Goal: Check status

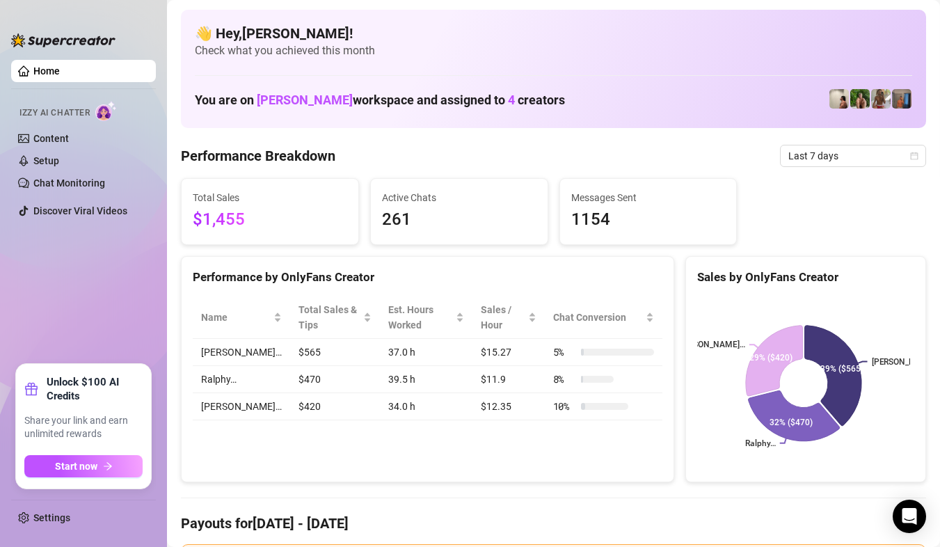
click at [855, 152] on span "Last 7 days" at bounding box center [852, 155] width 129 height 21
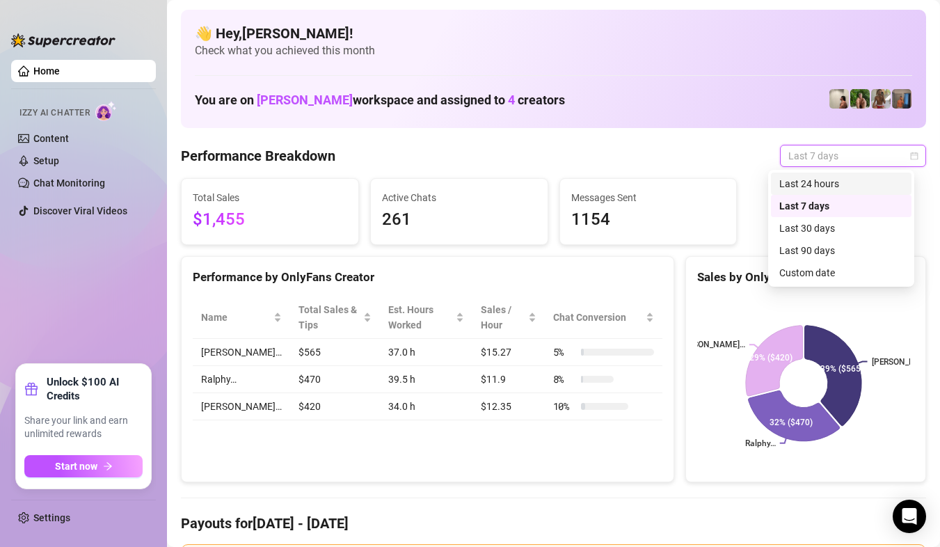
click at [847, 189] on div "Last 24 hours" at bounding box center [841, 183] width 124 height 15
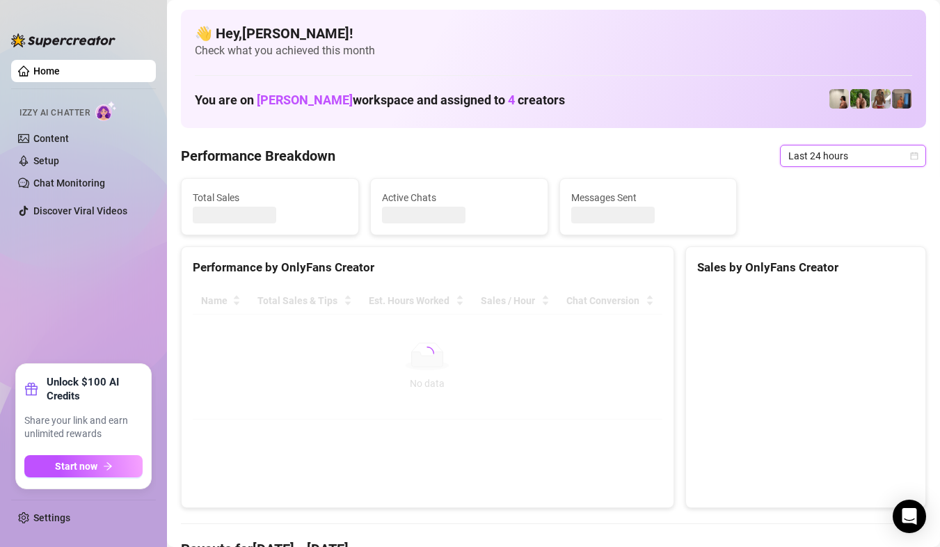
click at [857, 161] on span "Last 24 hours" at bounding box center [852, 155] width 129 height 21
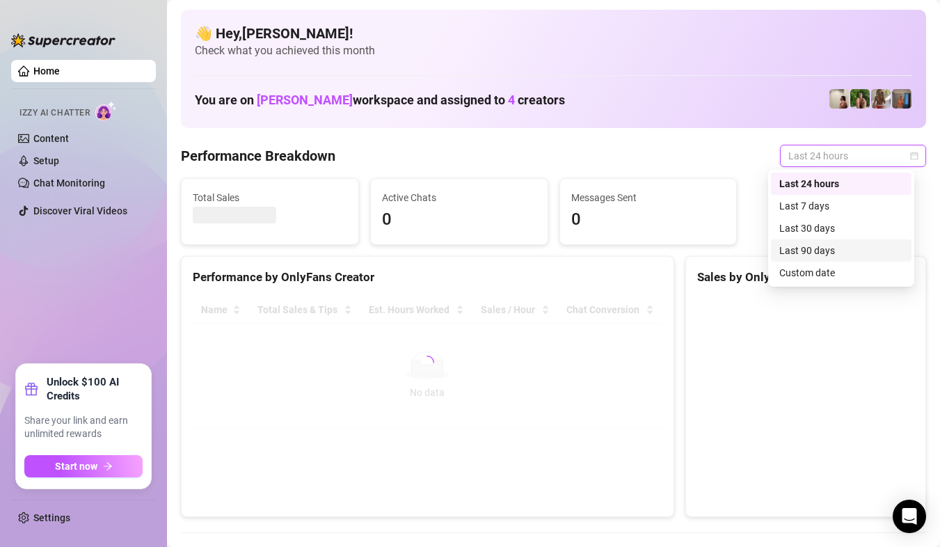
click at [860, 269] on div "Custom date" at bounding box center [841, 272] width 124 height 15
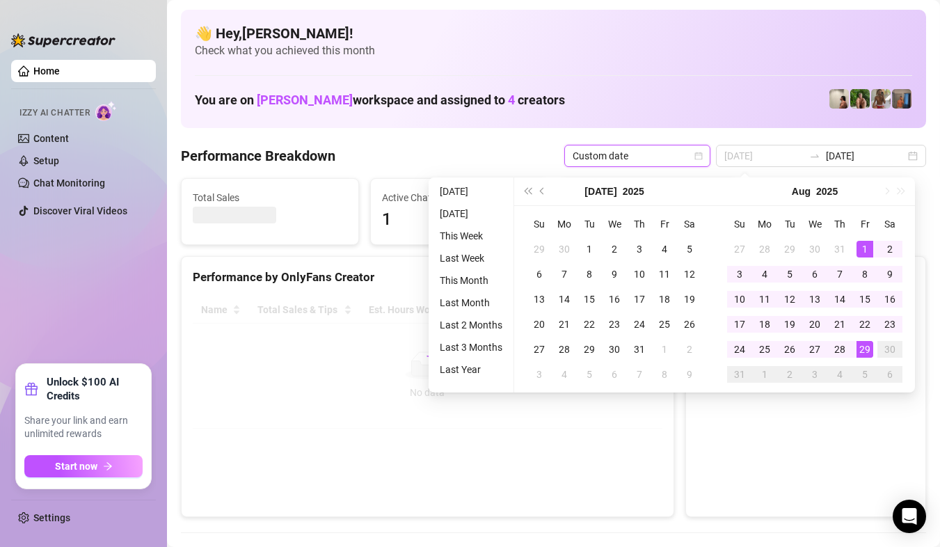
type input "[DATE]"
click at [867, 250] on div "1" at bounding box center [864, 249] width 17 height 17
type input "[DATE]"
click at [873, 346] on td "29" at bounding box center [864, 349] width 25 height 25
click at [873, 346] on canvas at bounding box center [803, 400] width 213 height 209
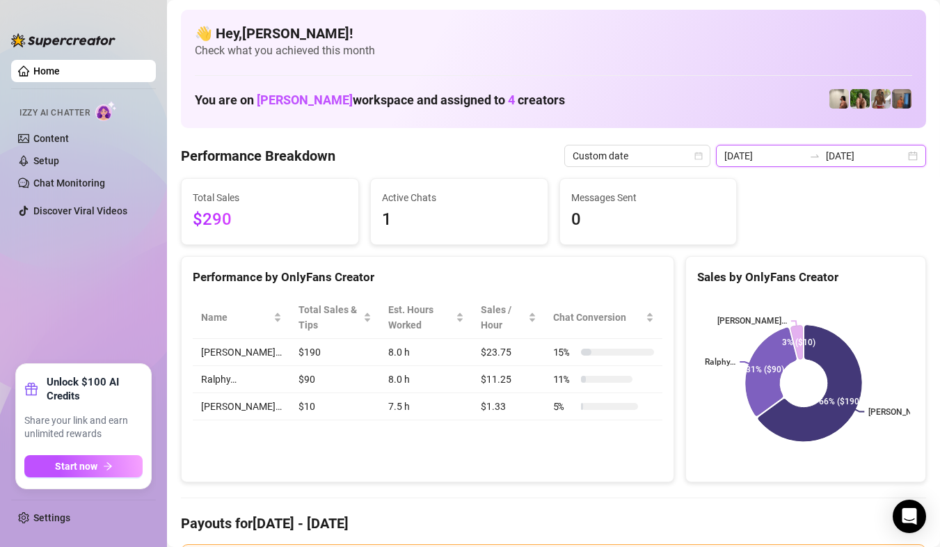
click at [886, 152] on input "[DATE]" at bounding box center [865, 155] width 79 height 15
click at [899, 164] on div "[DATE] [DATE]" at bounding box center [821, 156] width 210 height 22
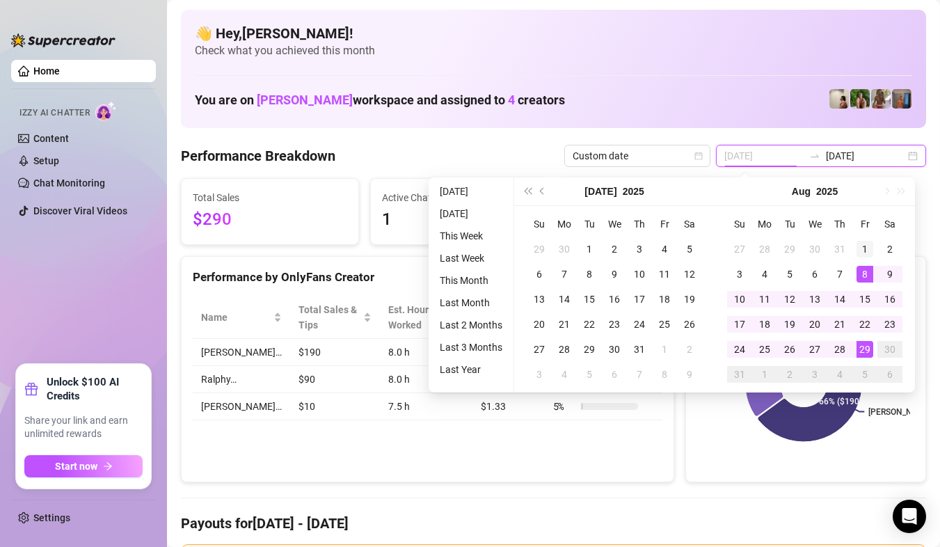
type input "[DATE]"
click at [864, 252] on div "1" at bounding box center [864, 249] width 17 height 17
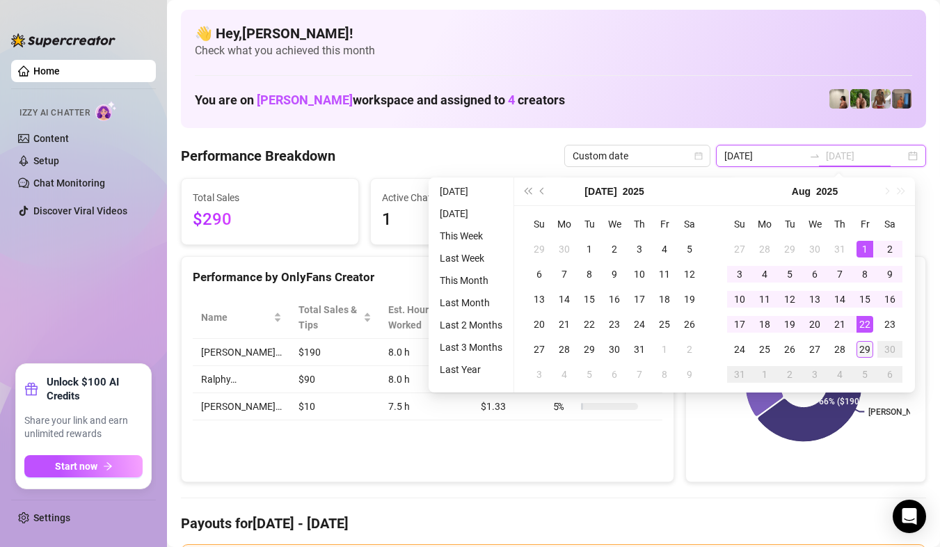
type input "[DATE]"
click at [862, 348] on div "29" at bounding box center [864, 349] width 17 height 17
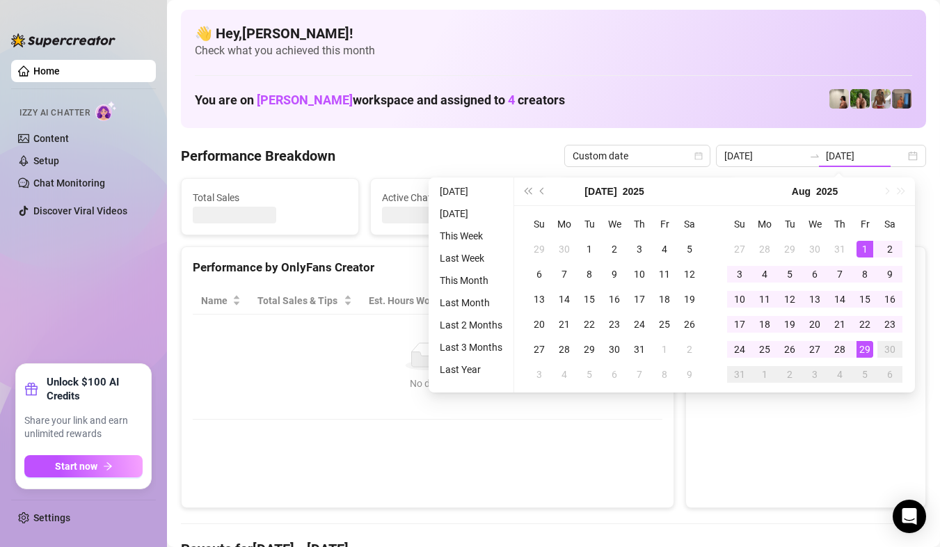
type input "[DATE]"
